Goal: Find specific page/section: Find specific page/section

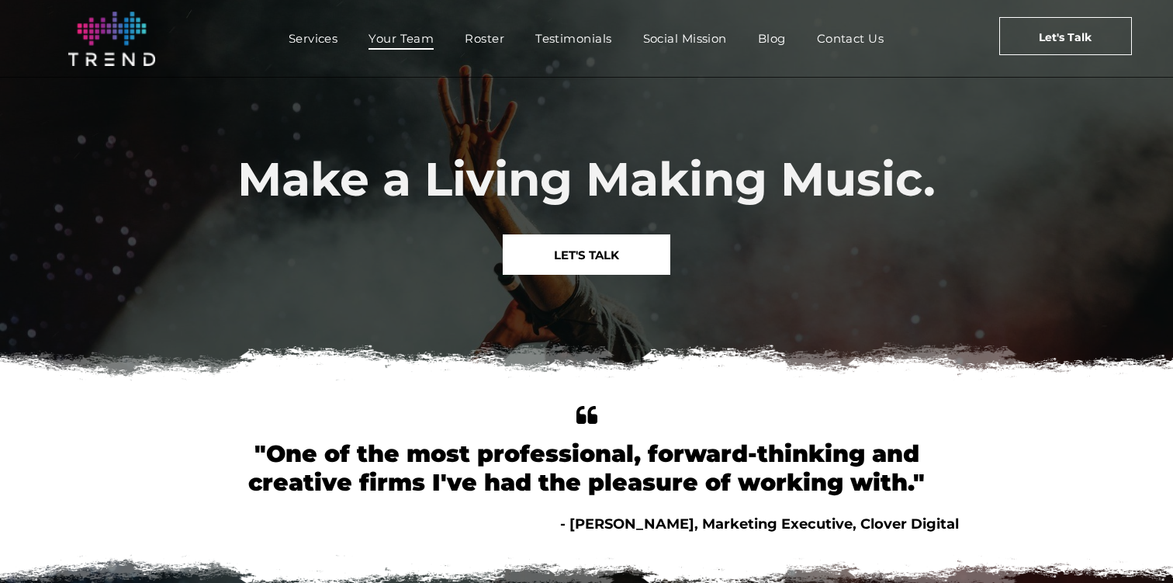
click at [428, 34] on span "Your Team" at bounding box center [401, 38] width 65 height 23
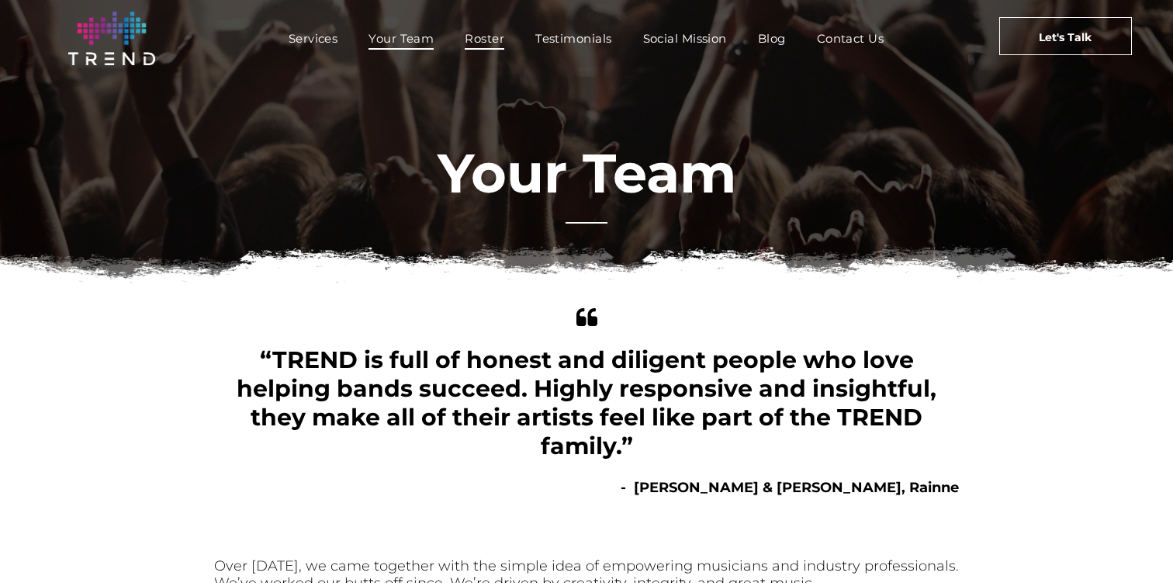
click at [493, 34] on span "Roster" at bounding box center [485, 38] width 40 height 23
